Goal: Task Accomplishment & Management: Use online tool/utility

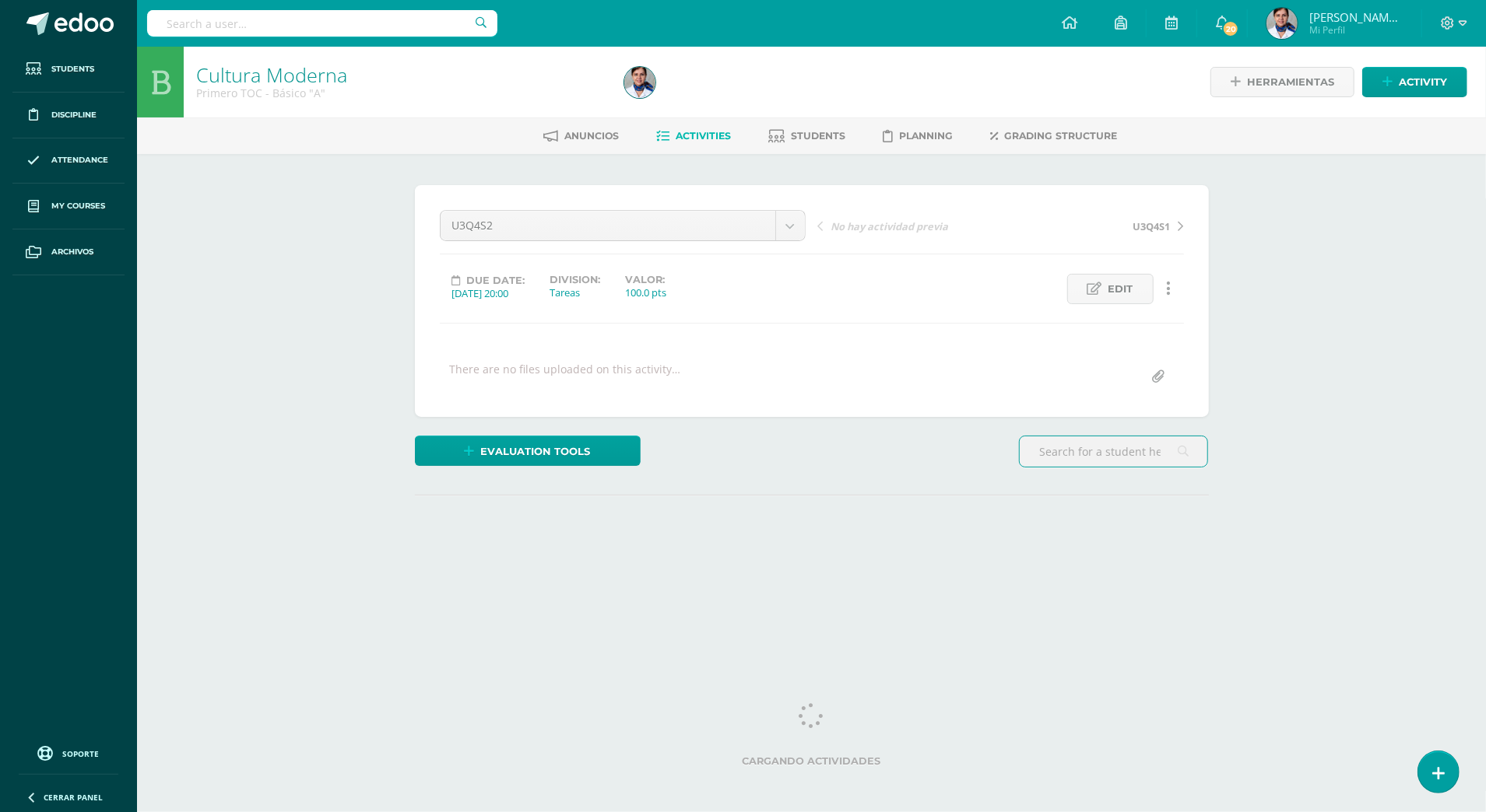
click at [268, 272] on div "Cultura Moderna Primero TOC - Básico "A" Herramientas Detalle de asistencias Ac…" at bounding box center [811, 331] width 1349 height 570
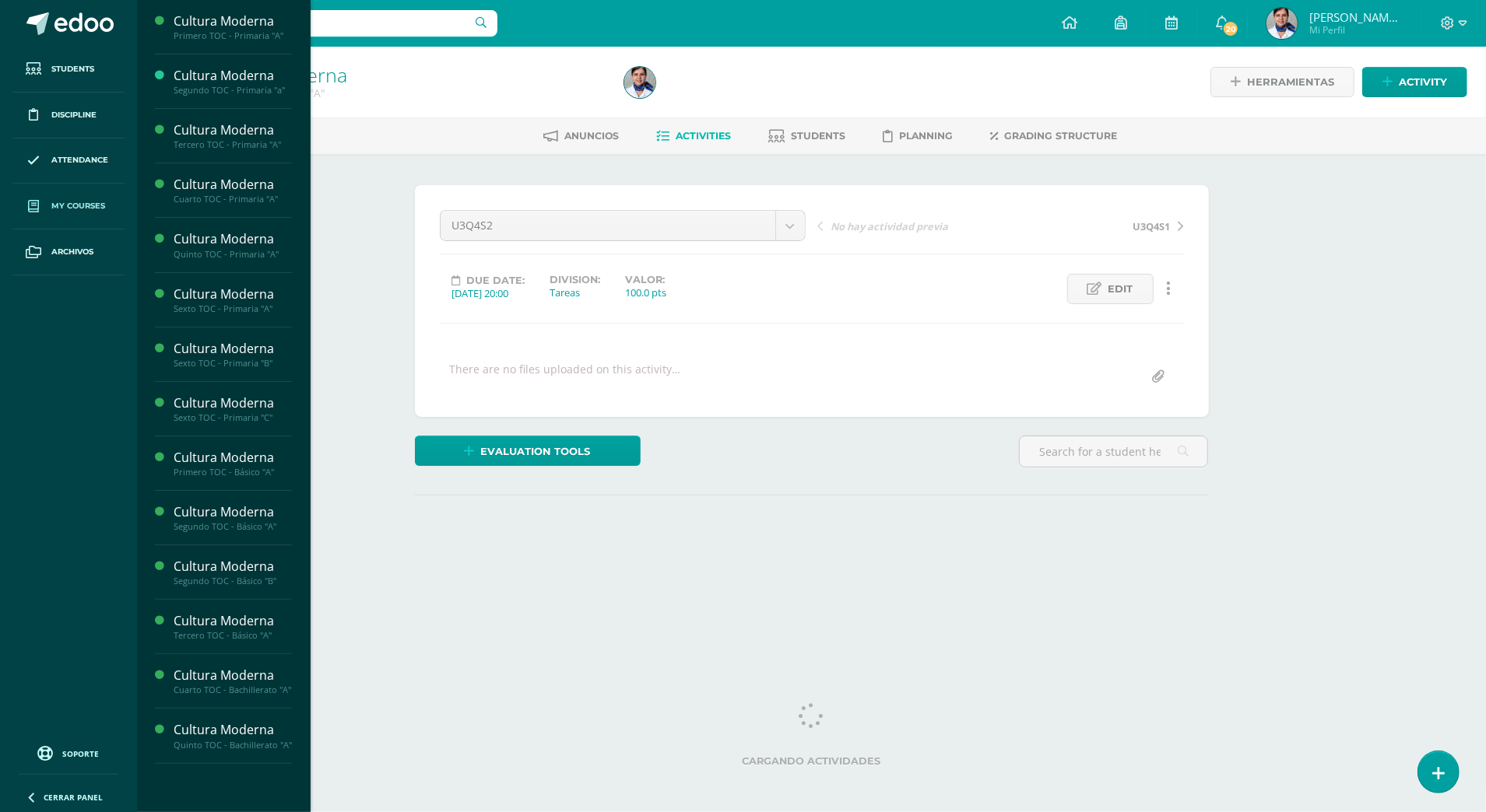
click at [104, 204] on span "My courses" at bounding box center [78, 205] width 54 height 12
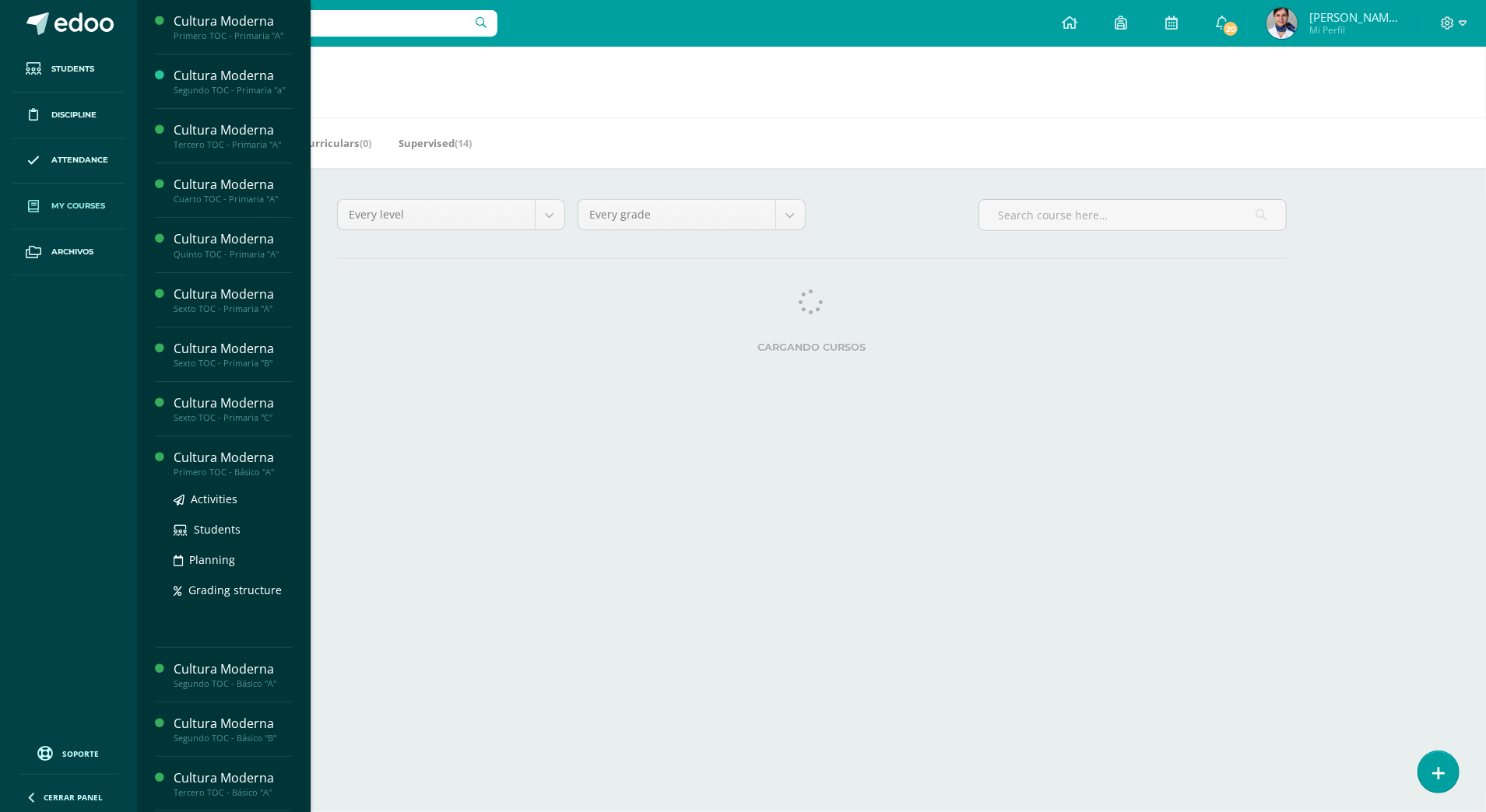
click at [222, 462] on div "Cultura Moderna" at bounding box center [232, 458] width 118 height 18
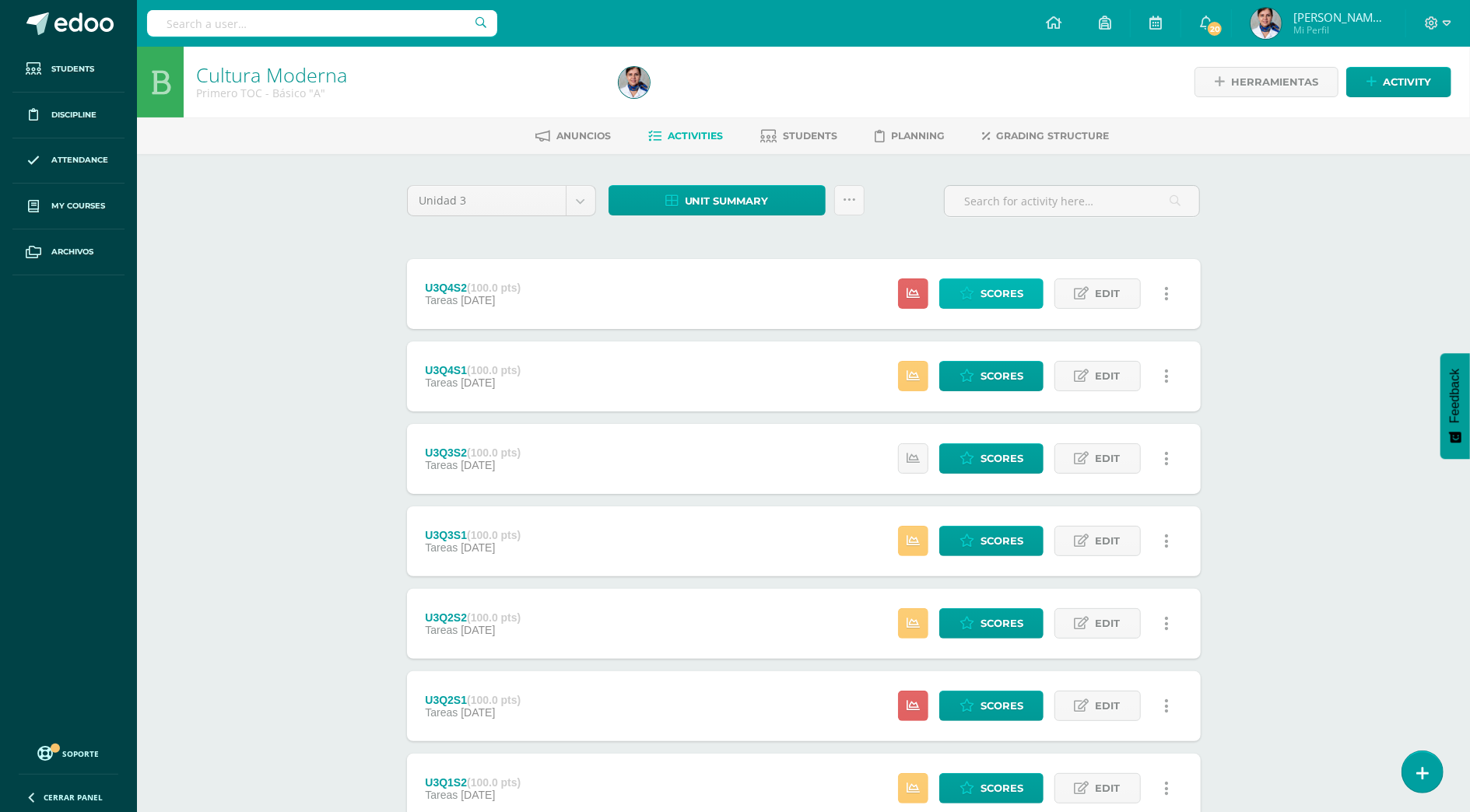
click at [1000, 296] on span "Scores" at bounding box center [1002, 294] width 43 height 29
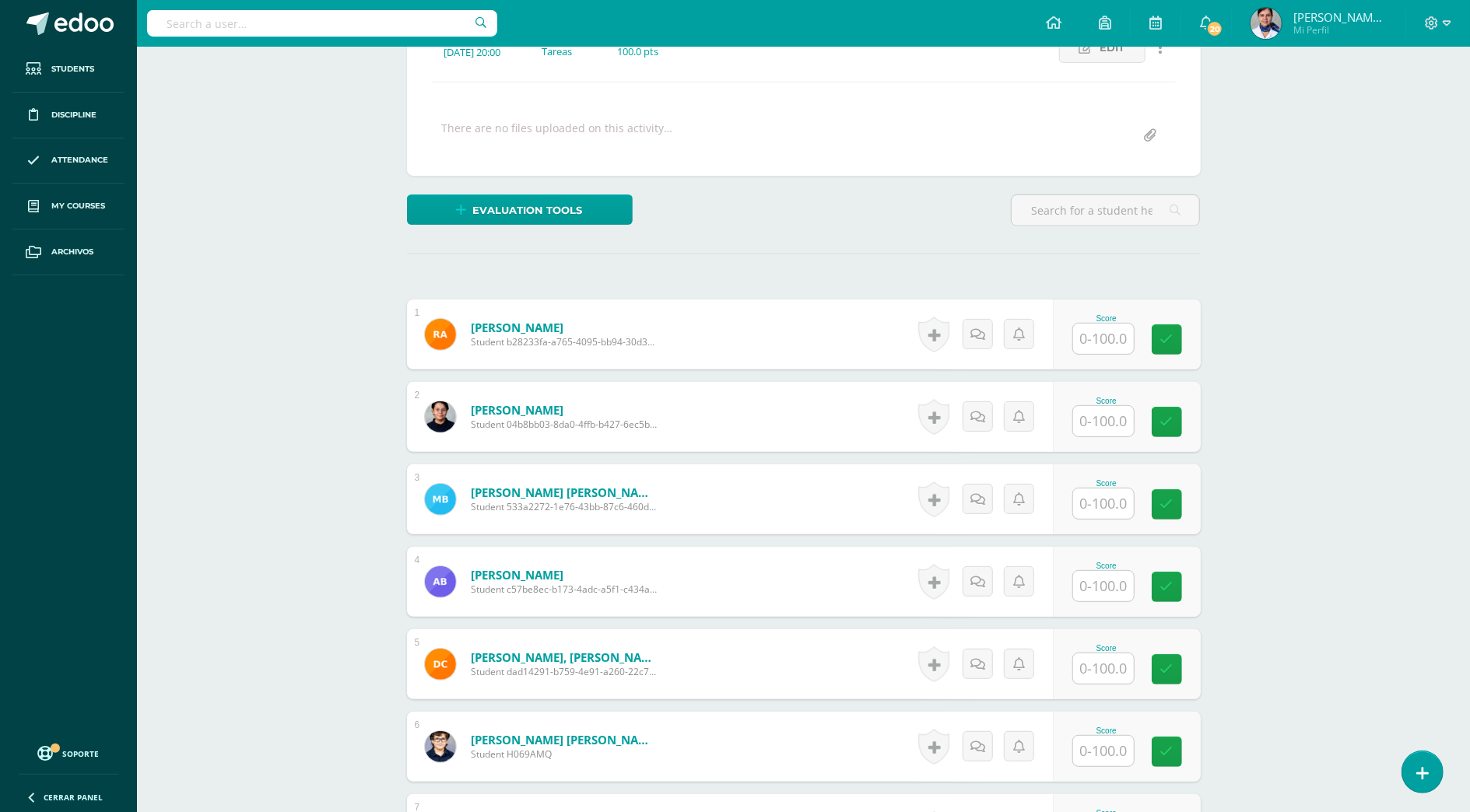
scroll to position [312, 0]
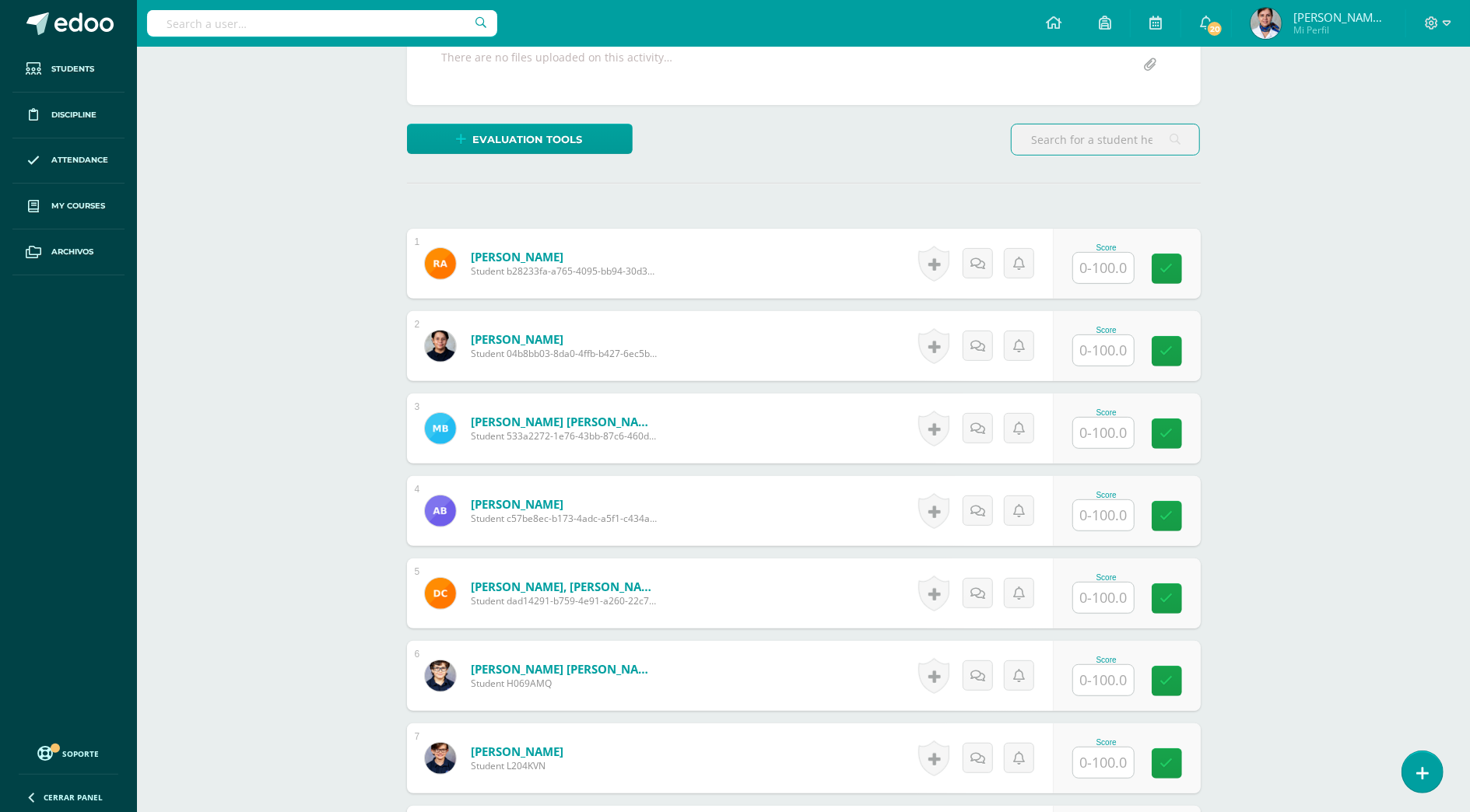
click at [1108, 267] on input "text" at bounding box center [1103, 268] width 60 height 31
type input "60"
click at [1184, 262] on link at bounding box center [1177, 269] width 31 height 31
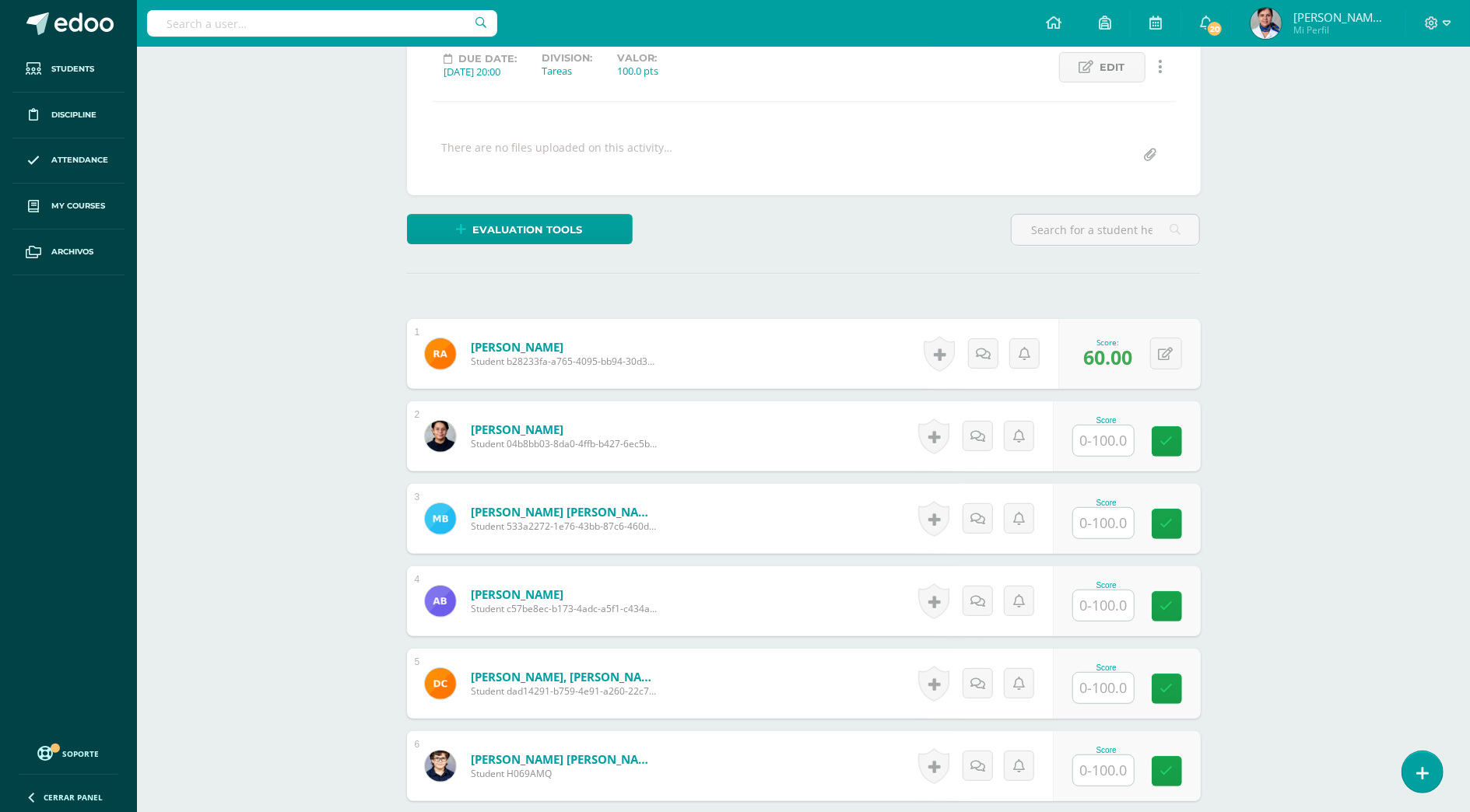
scroll to position [0, 0]
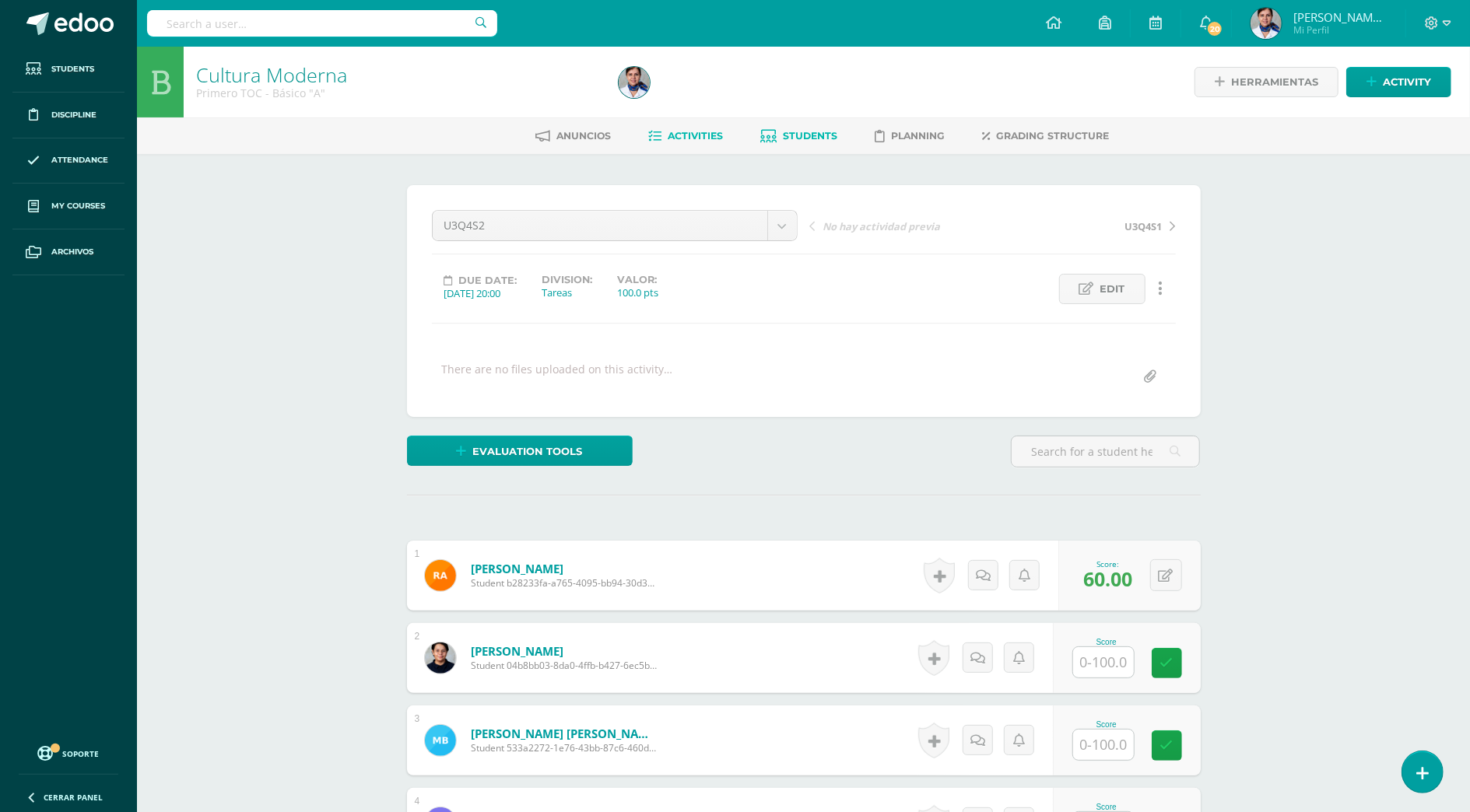
click at [804, 137] on span "Students" at bounding box center [811, 135] width 55 height 11
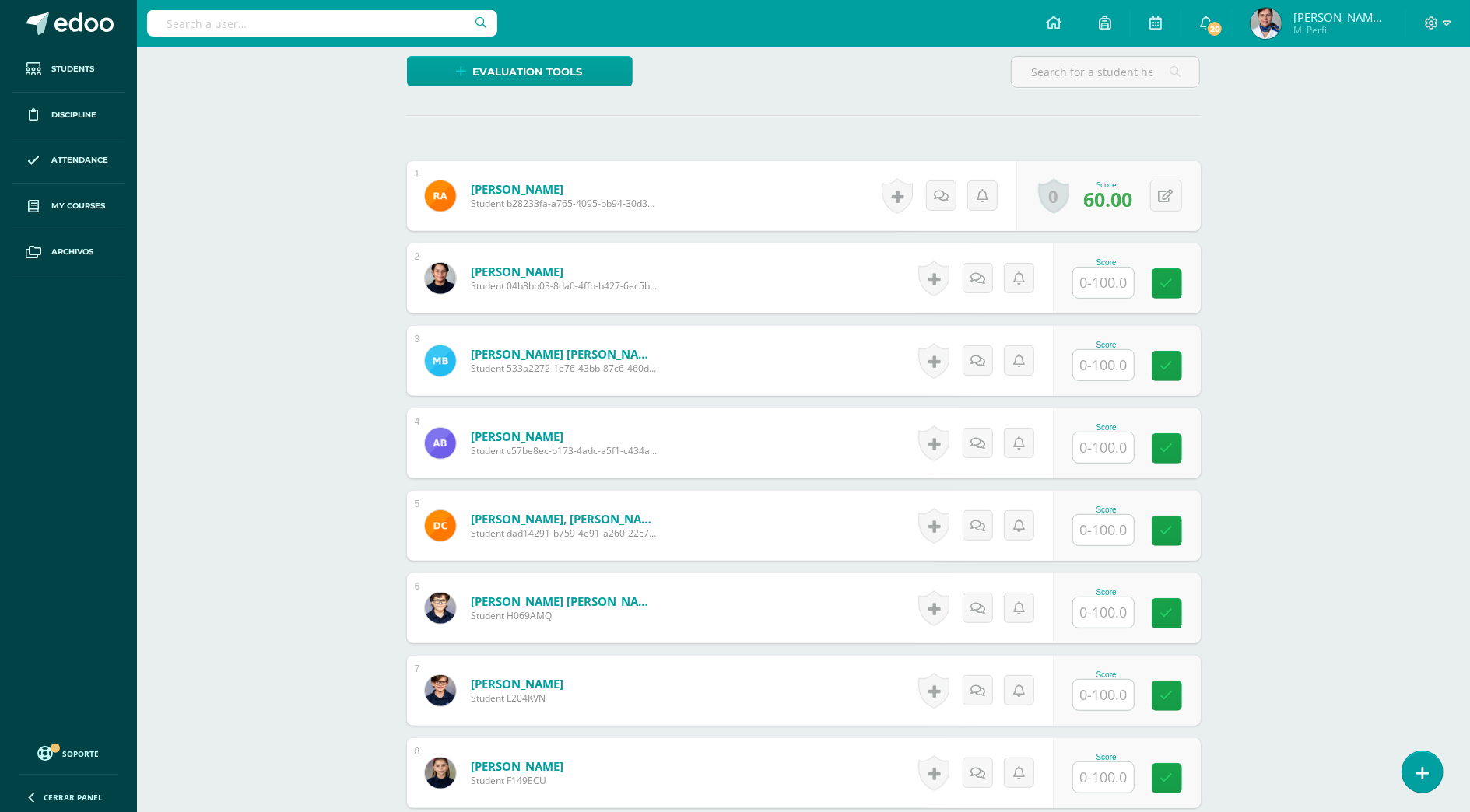
scroll to position [415, 0]
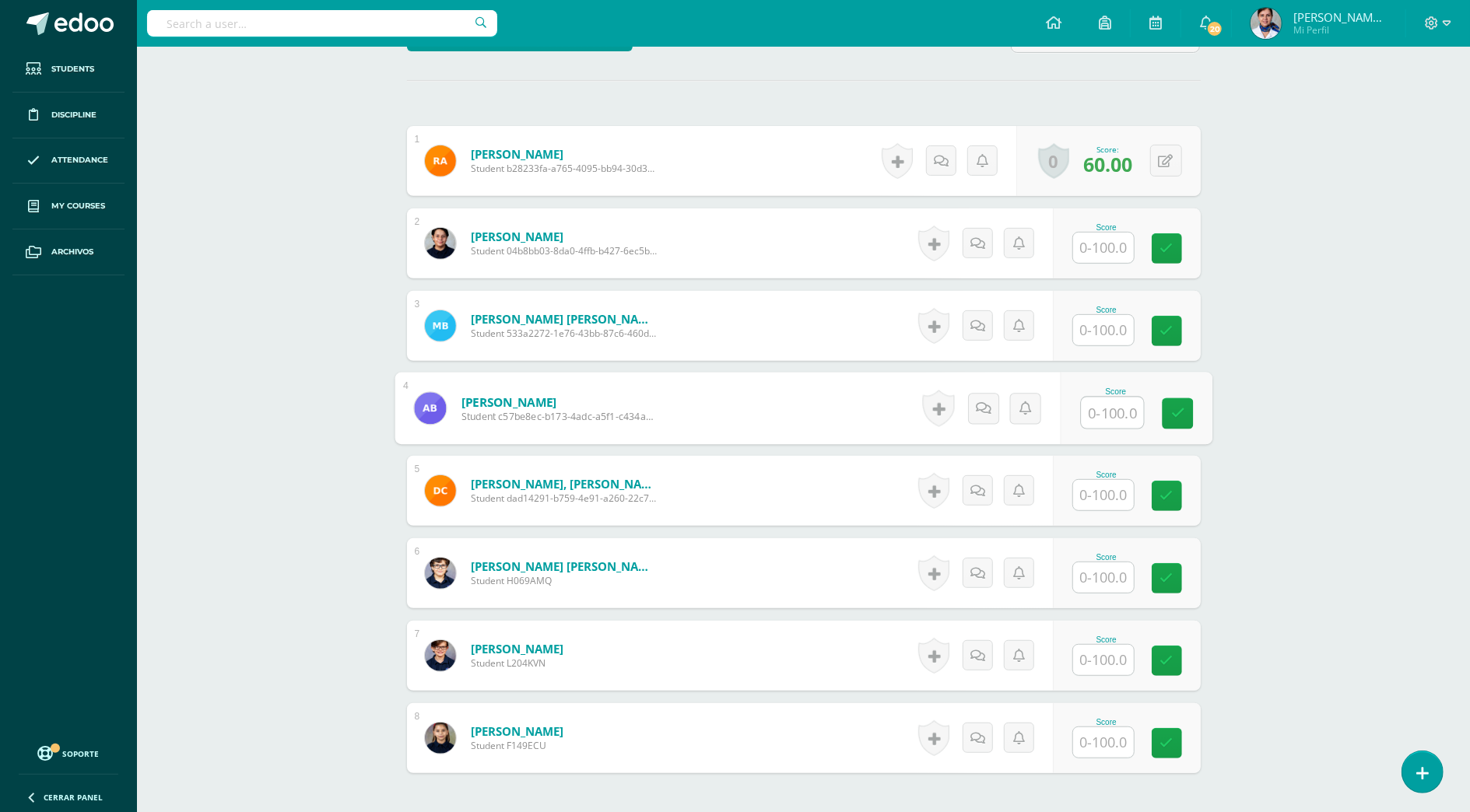
click at [1111, 415] on input "text" at bounding box center [1111, 413] width 62 height 31
type input "70"
click at [1110, 255] on input "text" at bounding box center [1103, 248] width 60 height 31
type input "98"
type input "90"
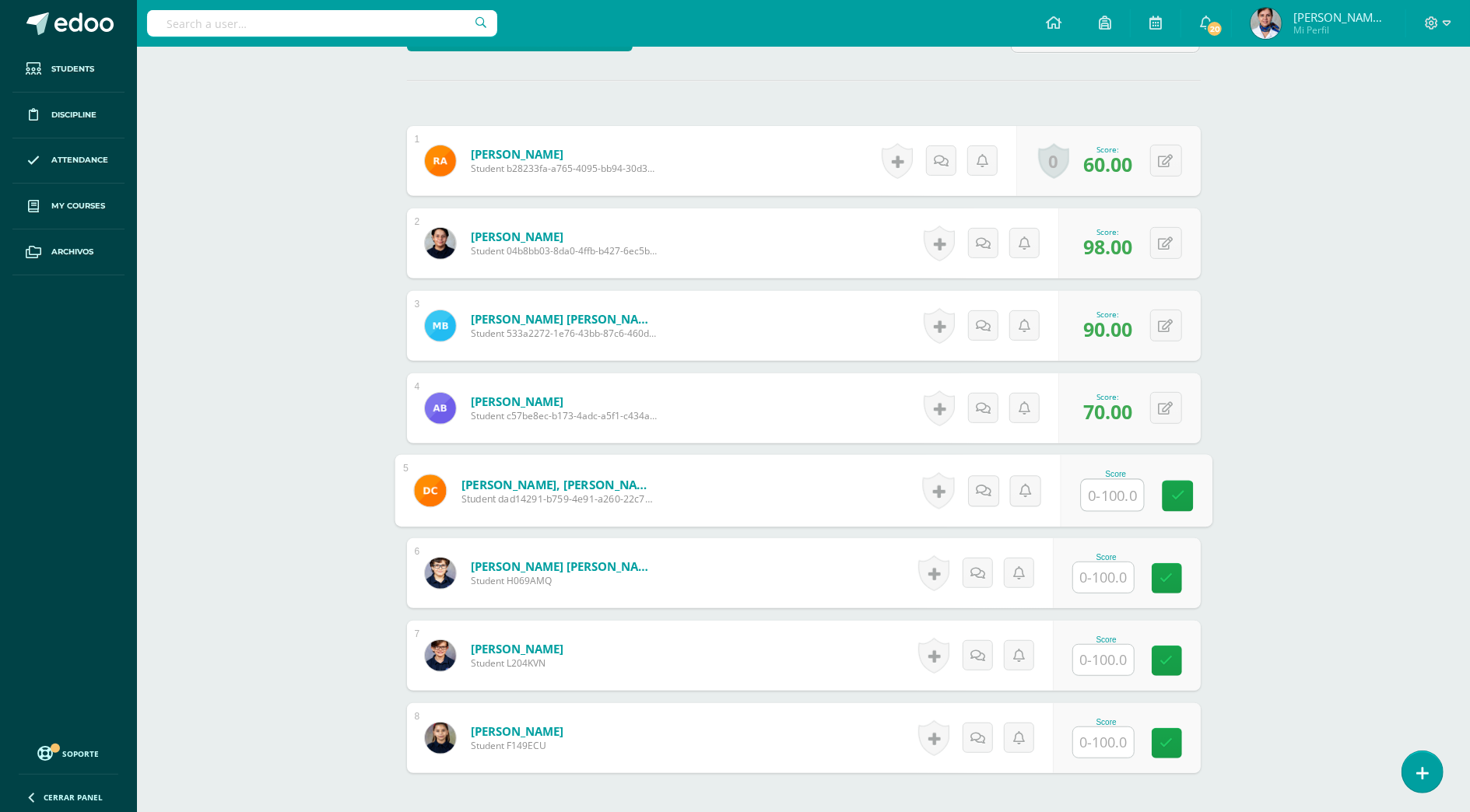
click at [1105, 487] on input "text" at bounding box center [1111, 495] width 62 height 31
type input "90"
type input "95"
click at [1115, 661] on input "text" at bounding box center [1111, 661] width 62 height 31
type input "98"
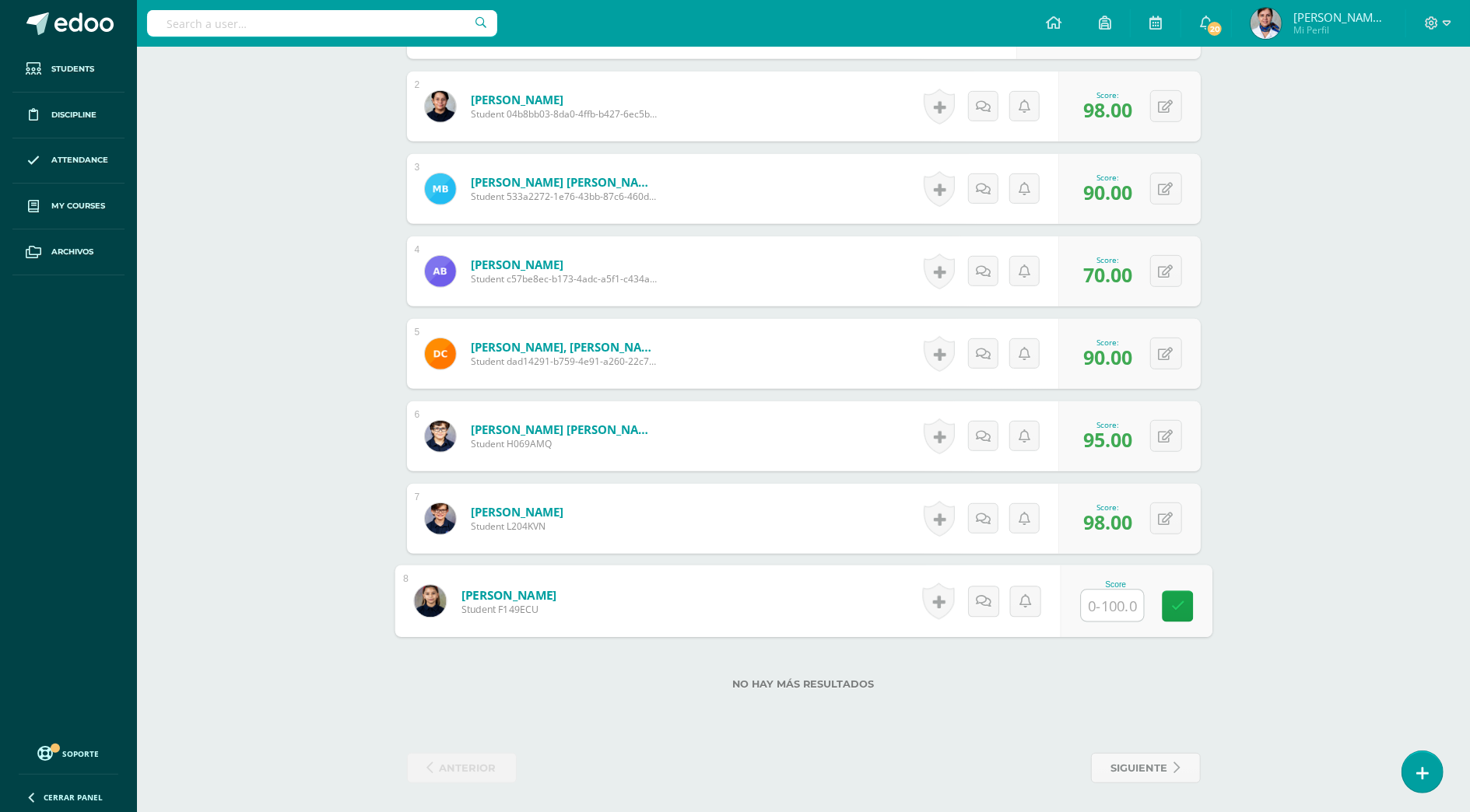
scroll to position [554, 0]
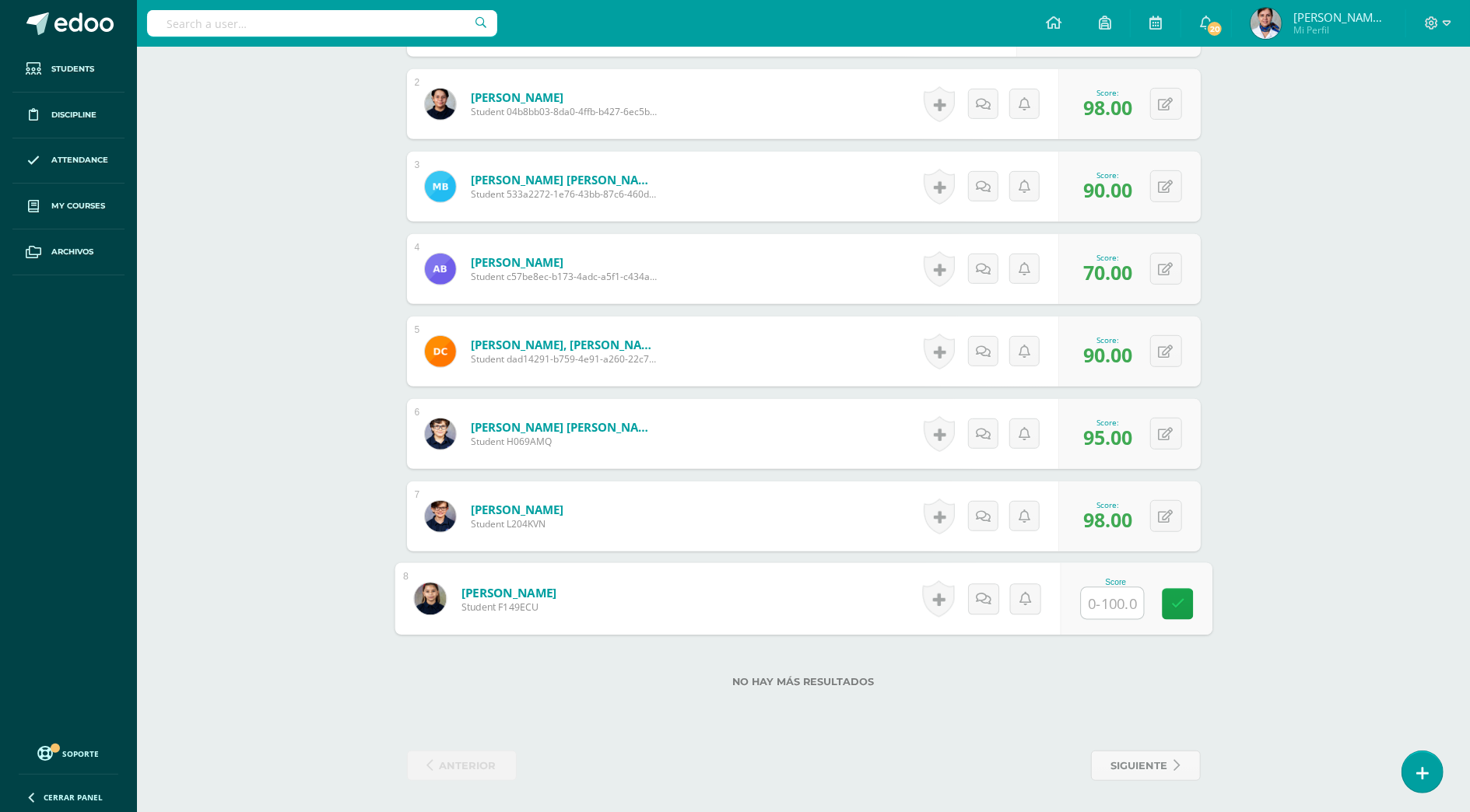
click at [1112, 599] on input "text" at bounding box center [1111, 603] width 62 height 31
type input "90"
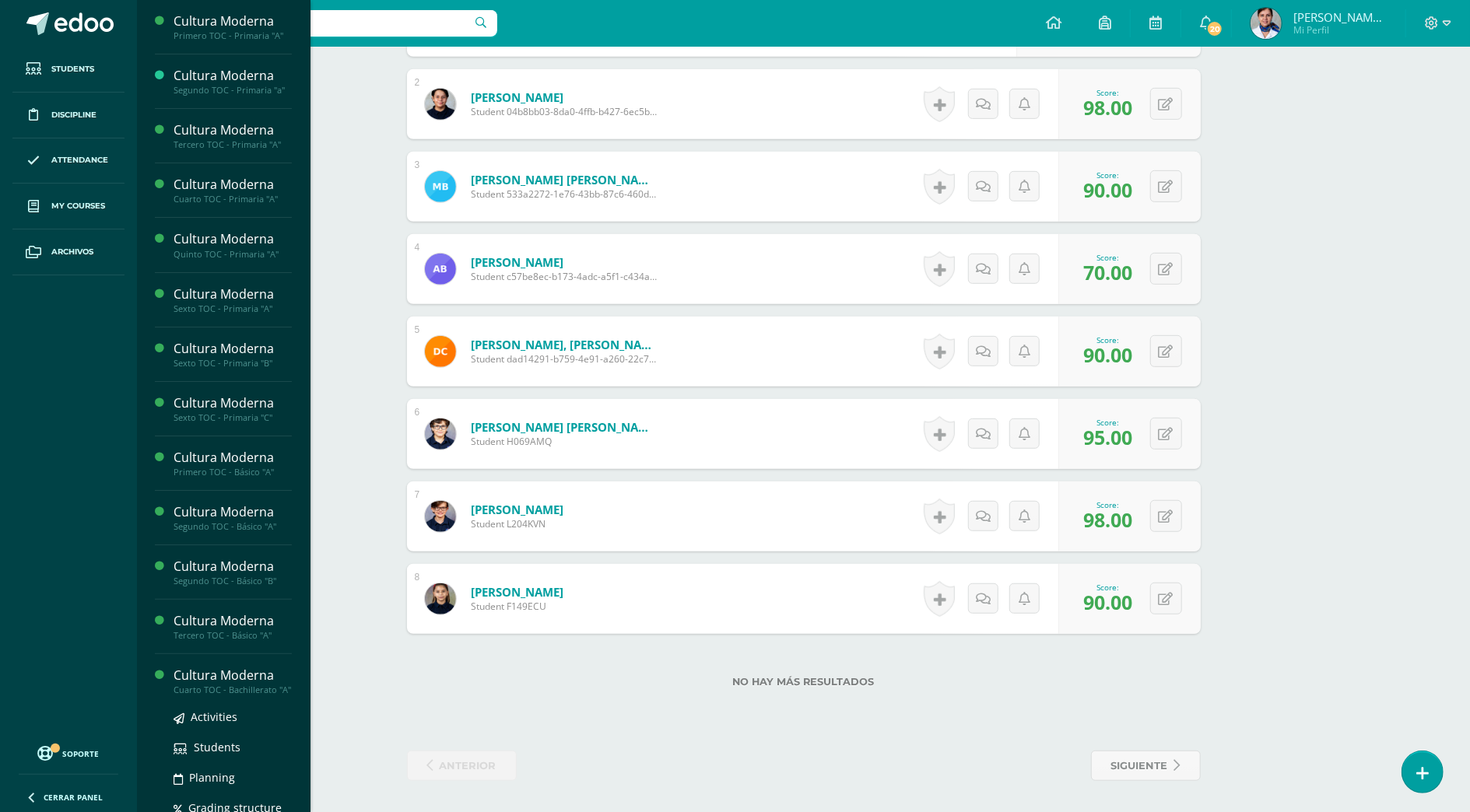
click at [213, 676] on div "Cultura Moderna" at bounding box center [232, 676] width 118 height 18
